Goal: Register for event/course

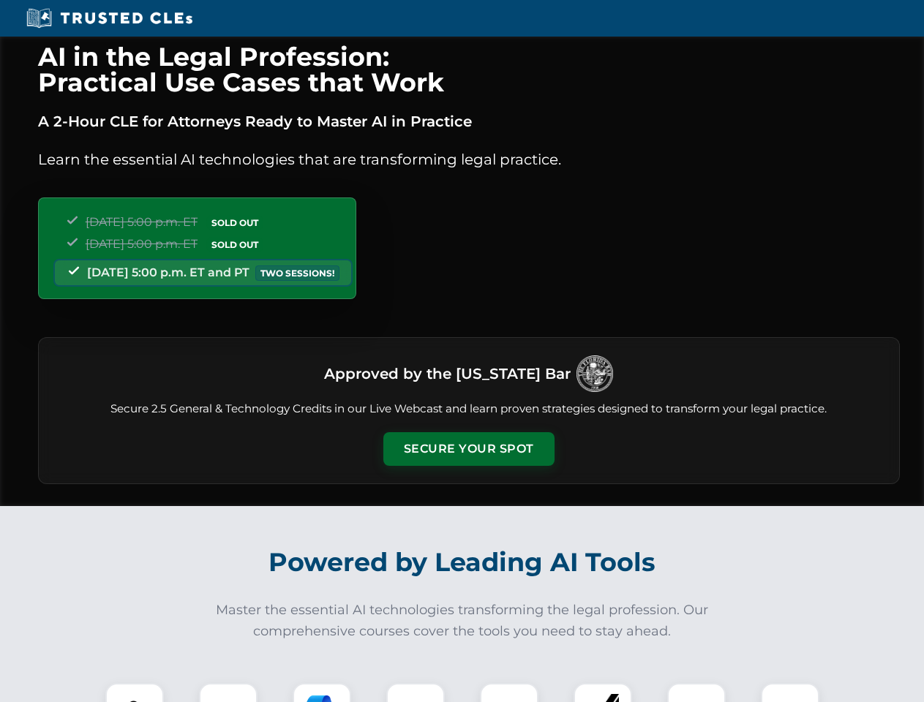
click at [468, 449] on button "Secure Your Spot" at bounding box center [468, 449] width 171 height 34
click at [135, 693] on img at bounding box center [134, 712] width 42 height 42
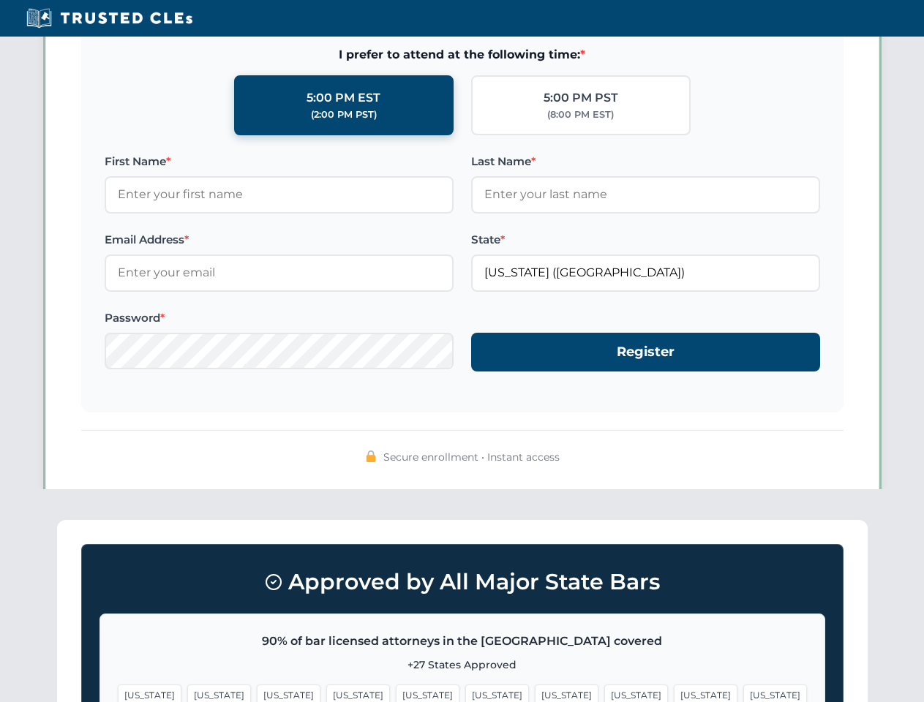
click at [535, 693] on span "[US_STATE]" at bounding box center [567, 694] width 64 height 21
click at [674, 693] on span "[US_STATE]" at bounding box center [706, 694] width 64 height 21
